Goal: Task Accomplishment & Management: Complete application form

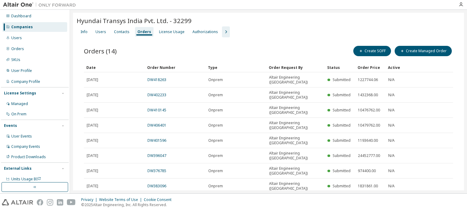
click at [41, 26] on div "Companies" at bounding box center [34, 27] width 65 height 10
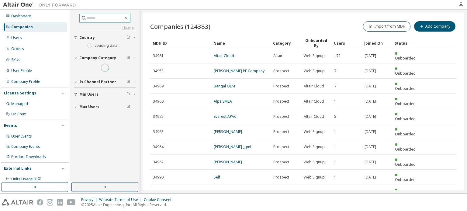
click at [113, 17] on input "text" at bounding box center [105, 18] width 36 height 6
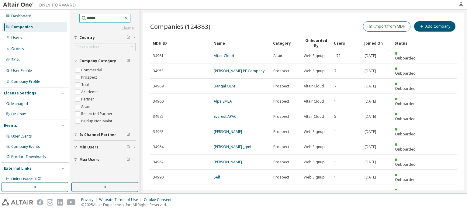
type input "******"
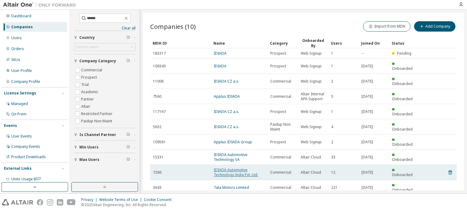
click at [244, 167] on link "IDIADA Automotive Technology India Pvt. Ltd." at bounding box center [236, 172] width 44 height 10
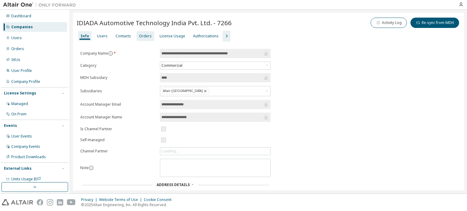
click at [139, 36] on div "Orders" at bounding box center [145, 36] width 13 height 5
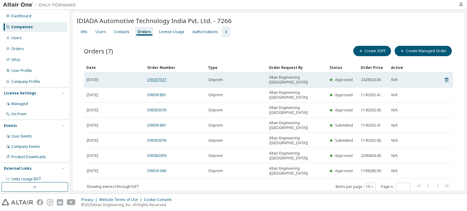
click at [162, 77] on link "DW387337" at bounding box center [156, 79] width 19 height 5
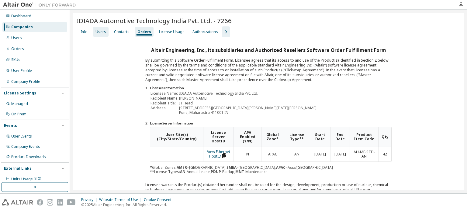
click at [101, 33] on div "Users" at bounding box center [100, 31] width 11 height 5
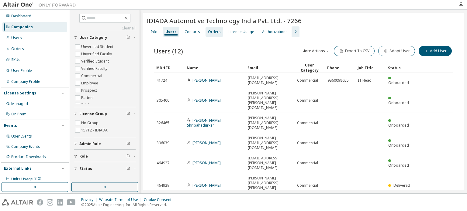
click at [215, 34] on div "Orders" at bounding box center [214, 31] width 13 height 5
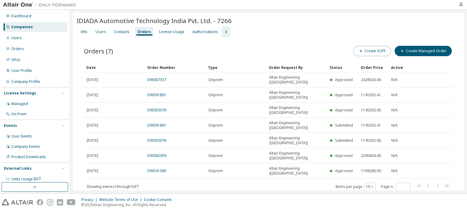
click at [378, 48] on button "Create SOFF" at bounding box center [372, 51] width 38 height 10
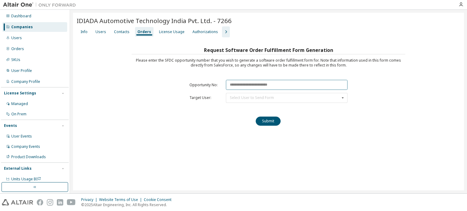
click at [255, 85] on input "text" at bounding box center [286, 85] width 121 height 10
paste input "********"
type input "********"
click at [241, 97] on div "Select User to Send Form" at bounding box center [252, 98] width 44 height 4
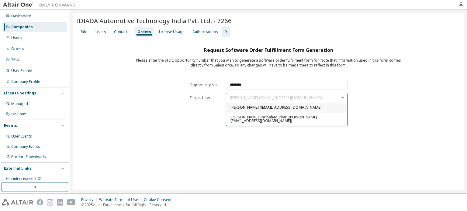
click at [239, 108] on span "[PERSON_NAME] ([EMAIL_ADDRESS][DOMAIN_NAME])" at bounding box center [276, 107] width 92 height 5
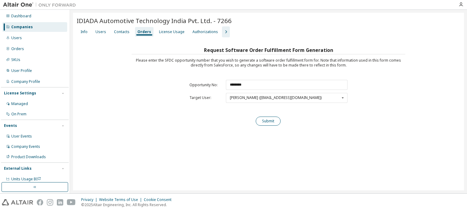
click at [265, 117] on button "Submit" at bounding box center [267, 121] width 25 height 9
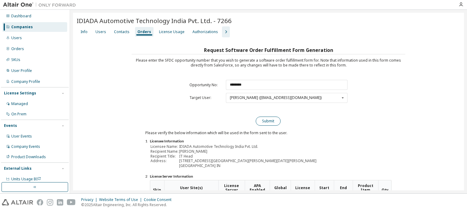
click at [271, 120] on button "Submit" at bounding box center [267, 121] width 25 height 9
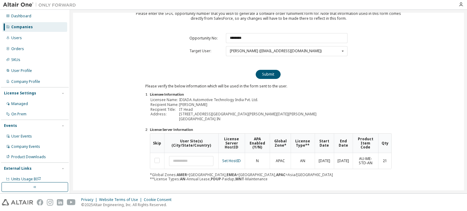
scroll to position [67, 0]
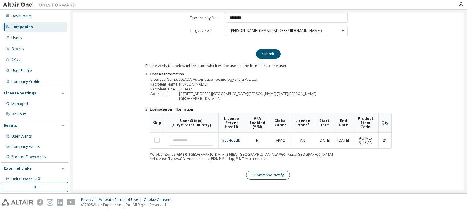
click at [261, 173] on button "Submit And Notify" at bounding box center [268, 175] width 44 height 9
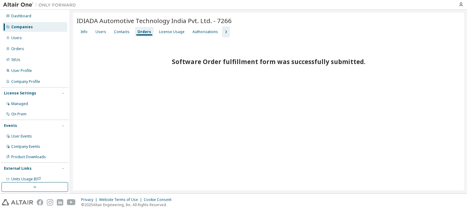
scroll to position [0, 0]
click at [27, 26] on div "Companies" at bounding box center [22, 27] width 22 height 5
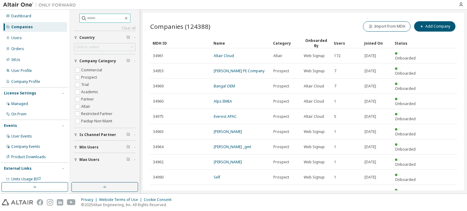
click at [91, 19] on input "text" at bounding box center [105, 18] width 36 height 6
type input "*****"
